Goal: Task Accomplishment & Management: Manage account settings

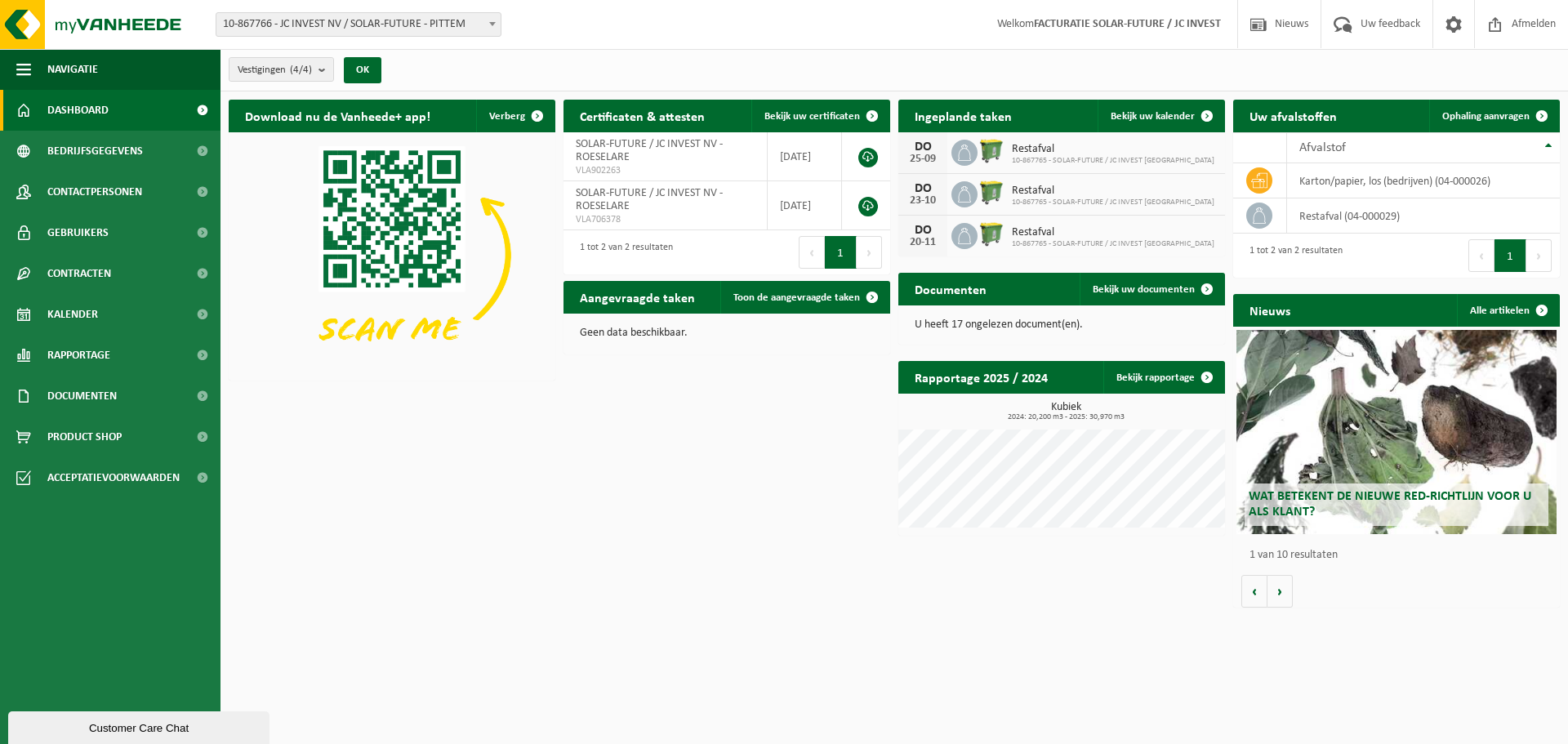
click at [687, 422] on div "Download nu de Vanheede+ app! Verberg Certificaten & attesten Bekijk uw certifi…" at bounding box center [894, 354] width 1339 height 524
click at [1511, 117] on span "Ophaling aanvragen" at bounding box center [1485, 117] width 87 height 11
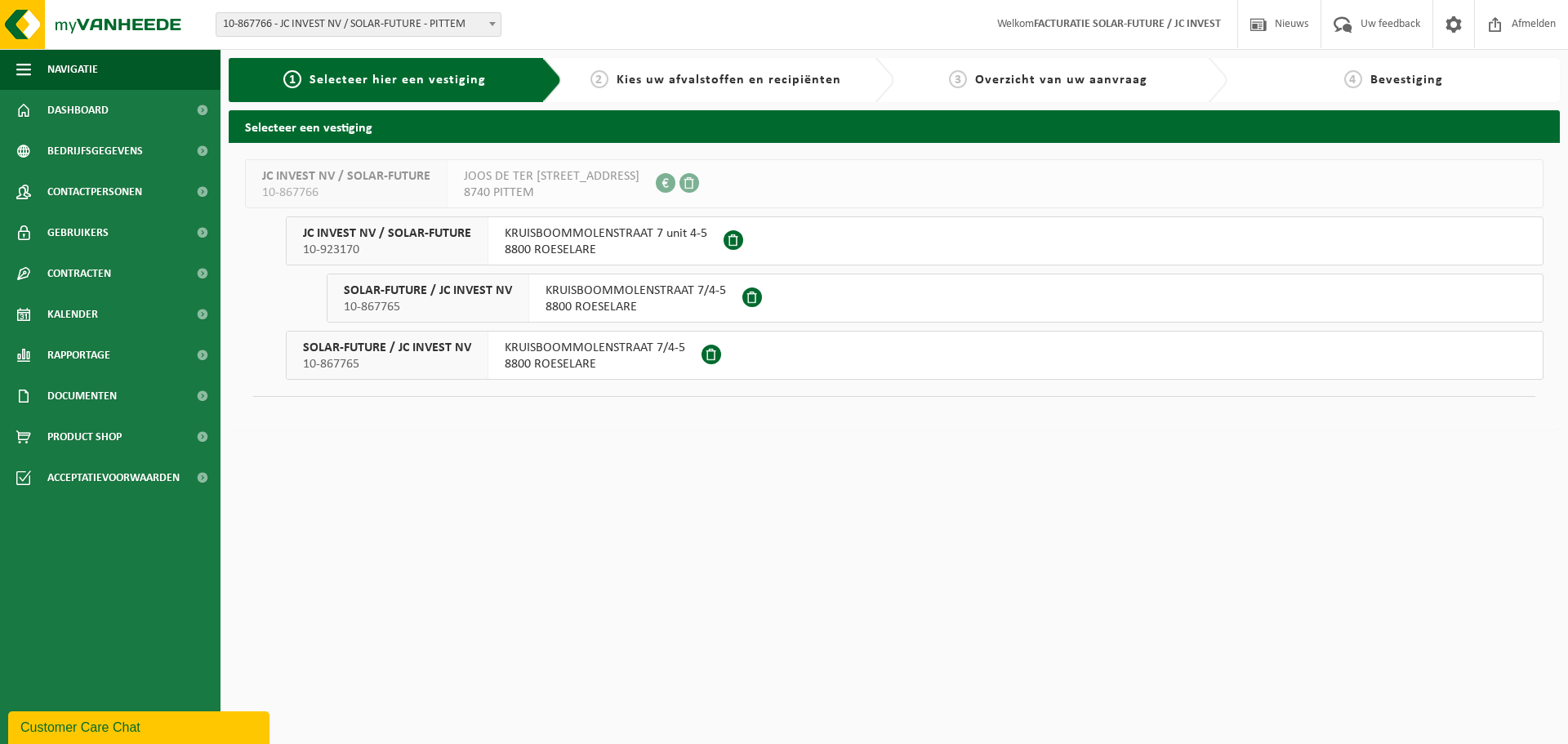
click at [628, 246] on span "8800 ROESELARE" at bounding box center [606, 249] width 203 height 16
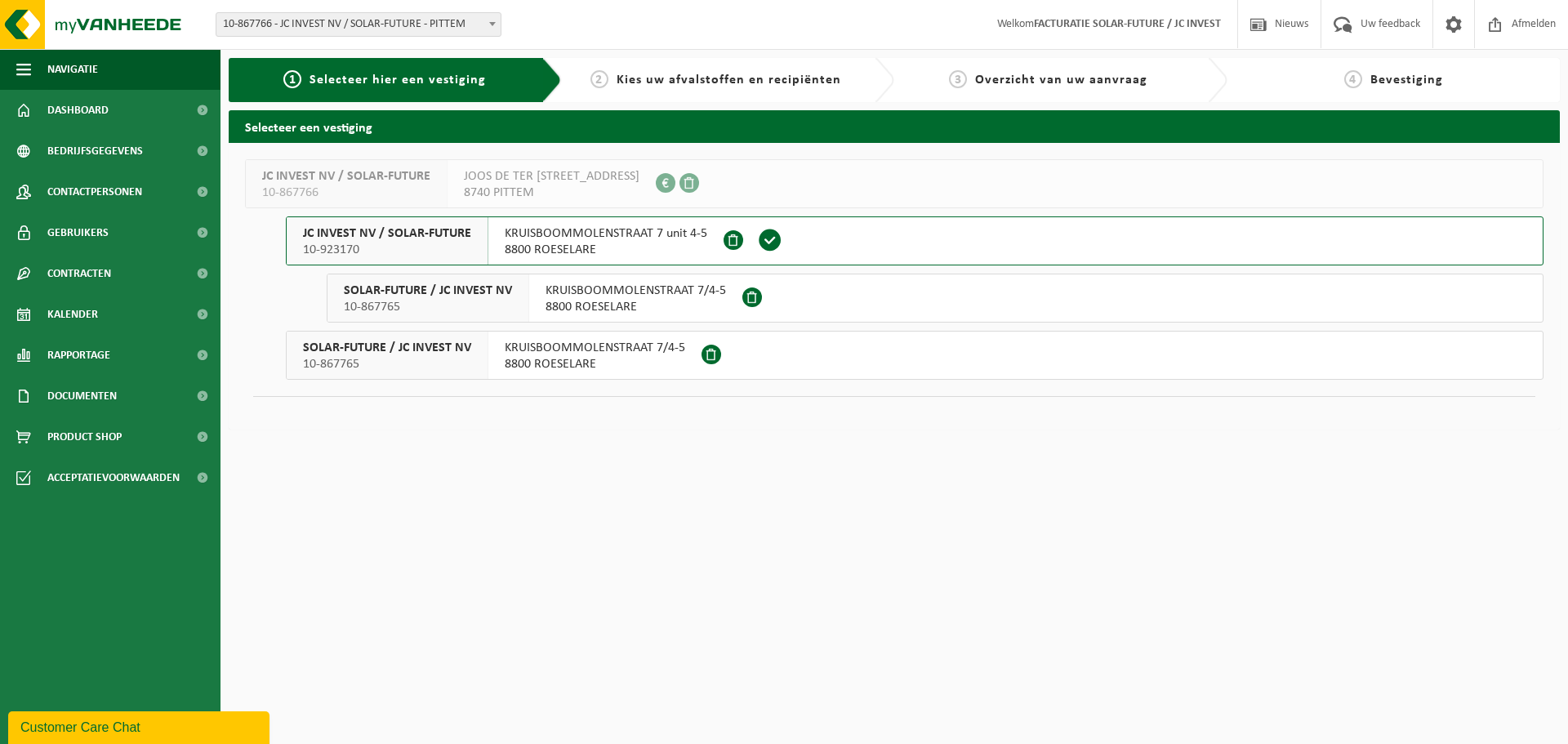
click at [749, 294] on span at bounding box center [752, 297] width 20 height 20
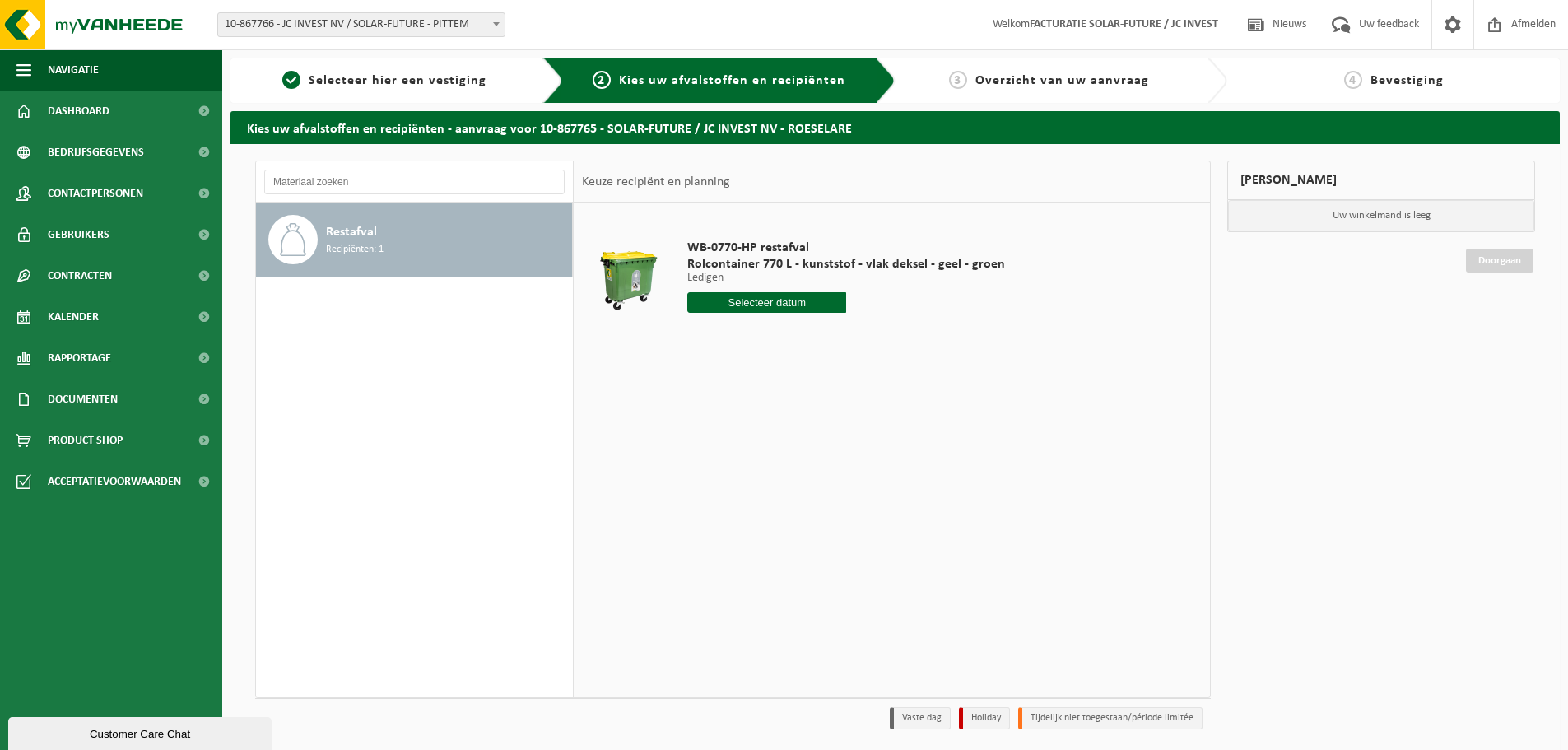
click at [434, 235] on div "Restafval Recipiënten: 1" at bounding box center [446, 239] width 242 height 50
click at [798, 297] on input "text" at bounding box center [767, 302] width 159 height 21
click at [803, 297] on input "text" at bounding box center [767, 302] width 159 height 21
click at [789, 444] on div "18" at bounding box center [790, 448] width 29 height 26
type input "Van [DATE]"
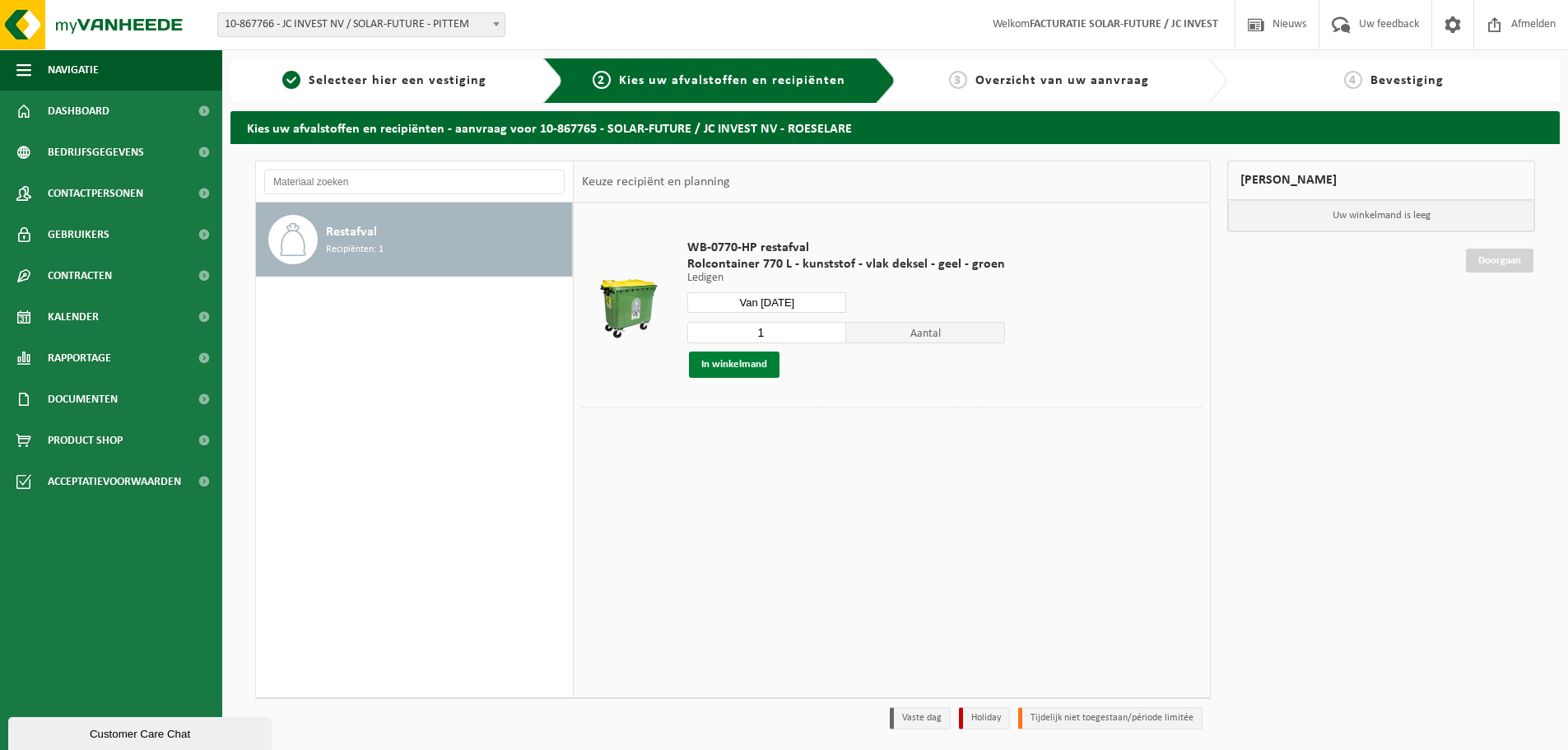
click at [736, 362] on button "In winkelmand" at bounding box center [734, 364] width 90 height 26
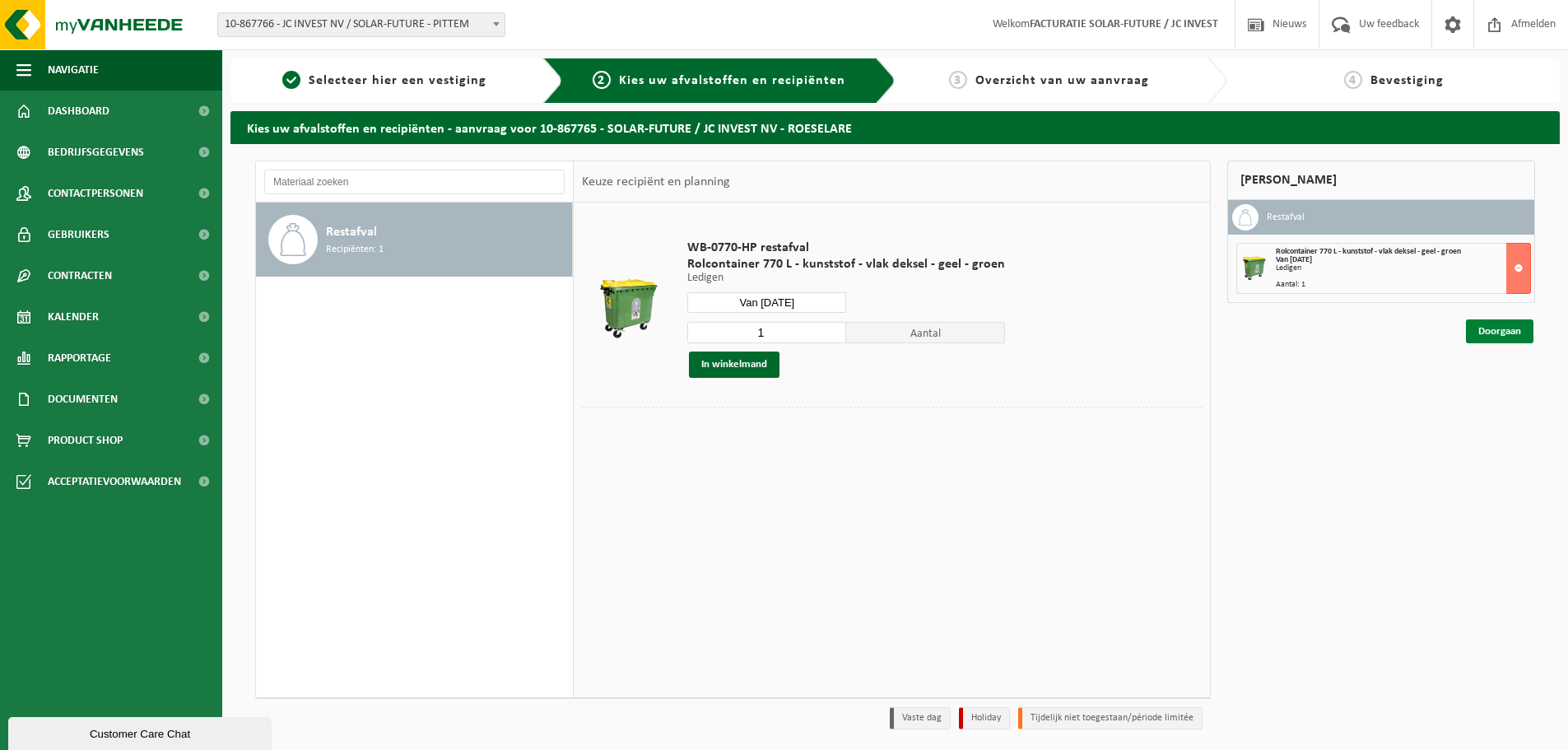
click at [1498, 327] on link "Doorgaan" at bounding box center [1499, 331] width 68 height 24
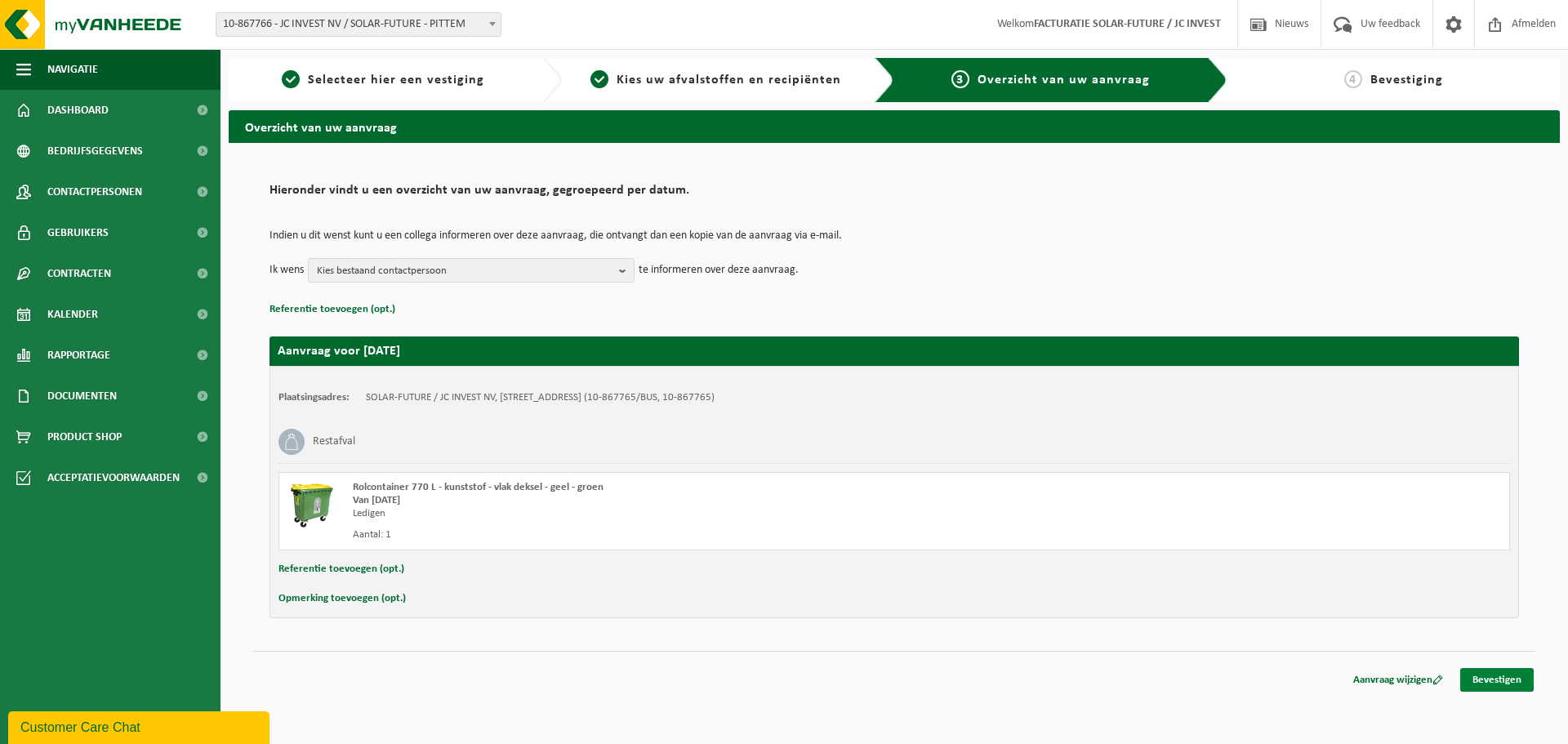
click at [1487, 684] on link "Bevestigen" at bounding box center [1497, 679] width 74 height 23
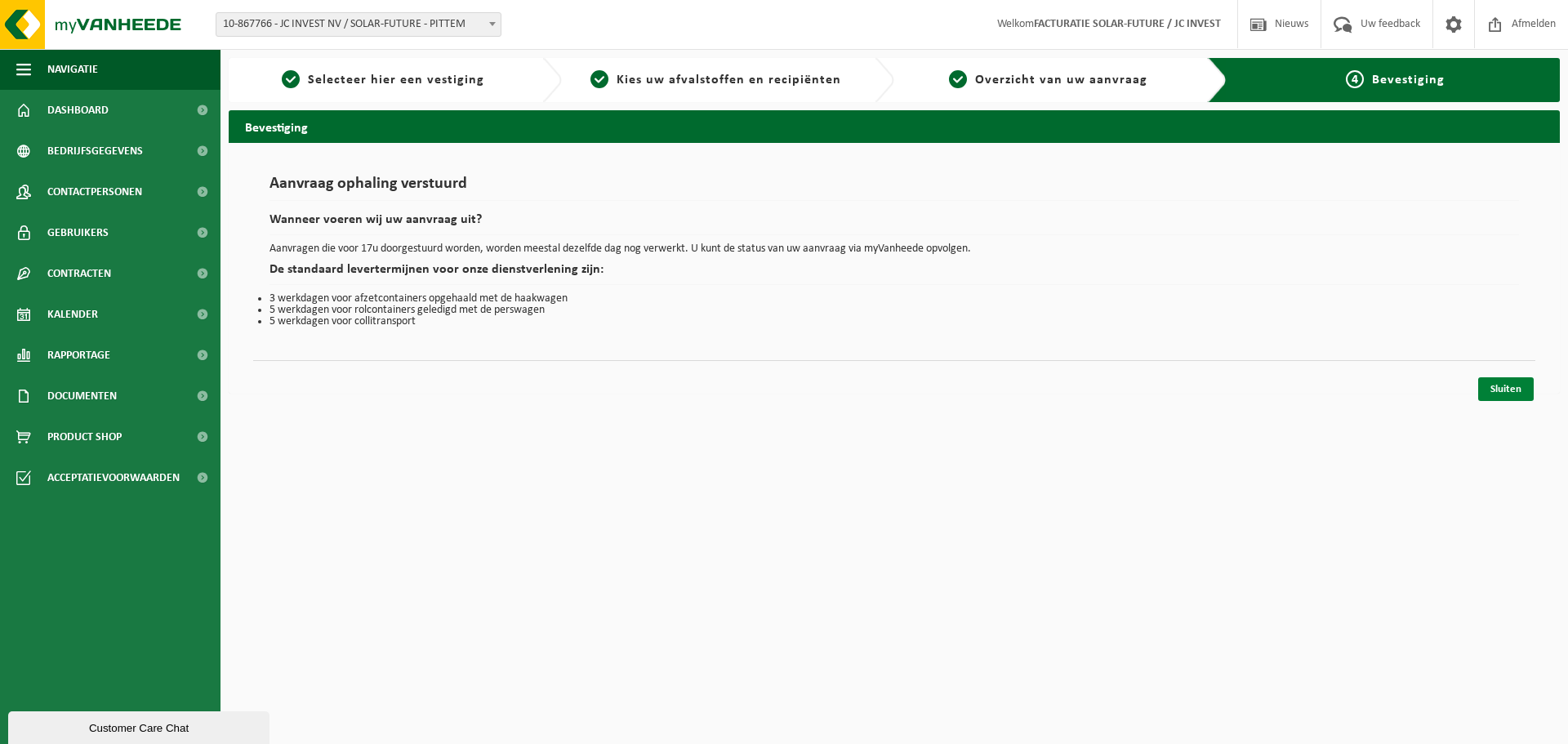
click at [1502, 395] on link "Sluiten" at bounding box center [1506, 389] width 56 height 23
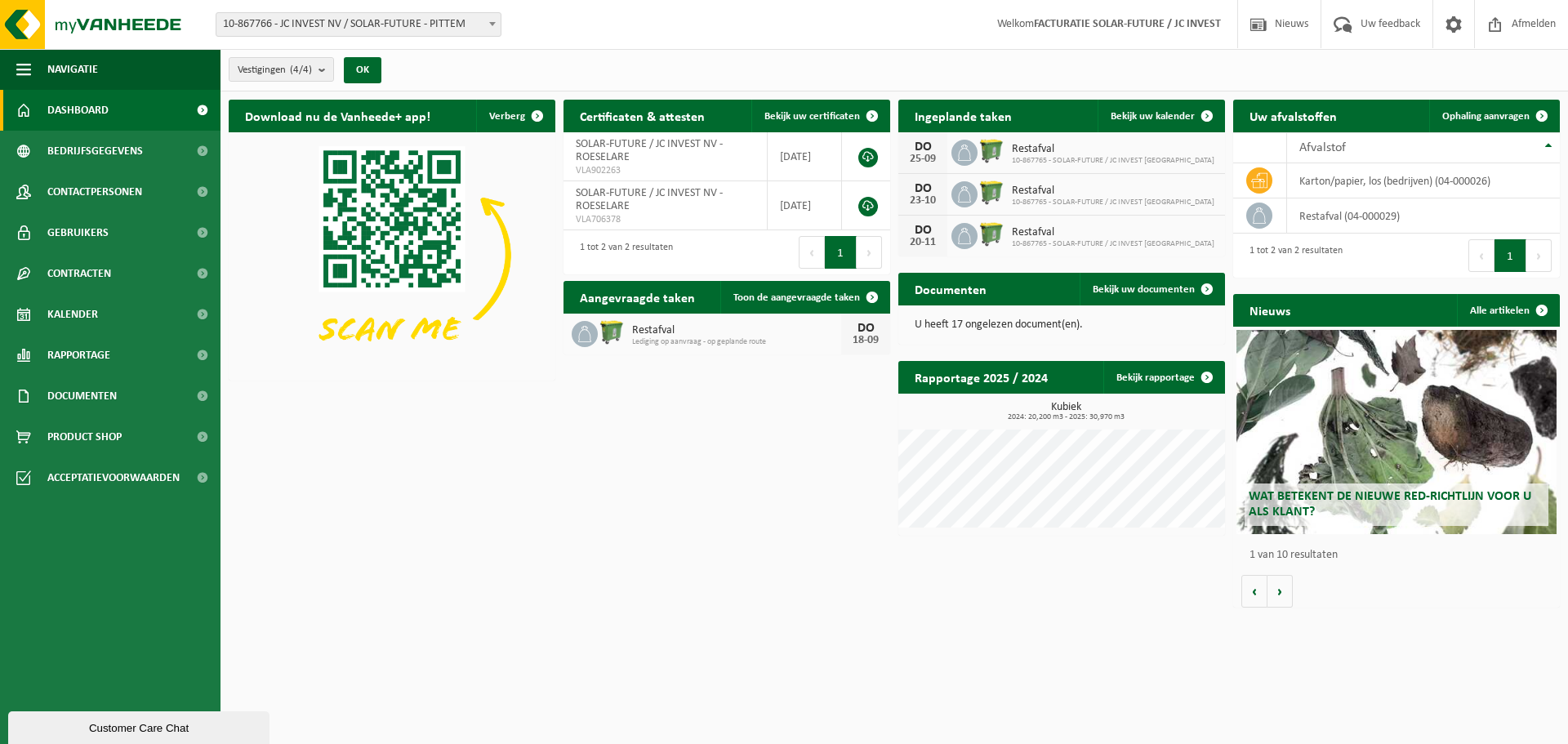
click at [1055, 146] on span "Restafval" at bounding box center [1113, 149] width 203 height 13
click at [1171, 114] on span "Bekijk uw kalender" at bounding box center [1152, 117] width 84 height 11
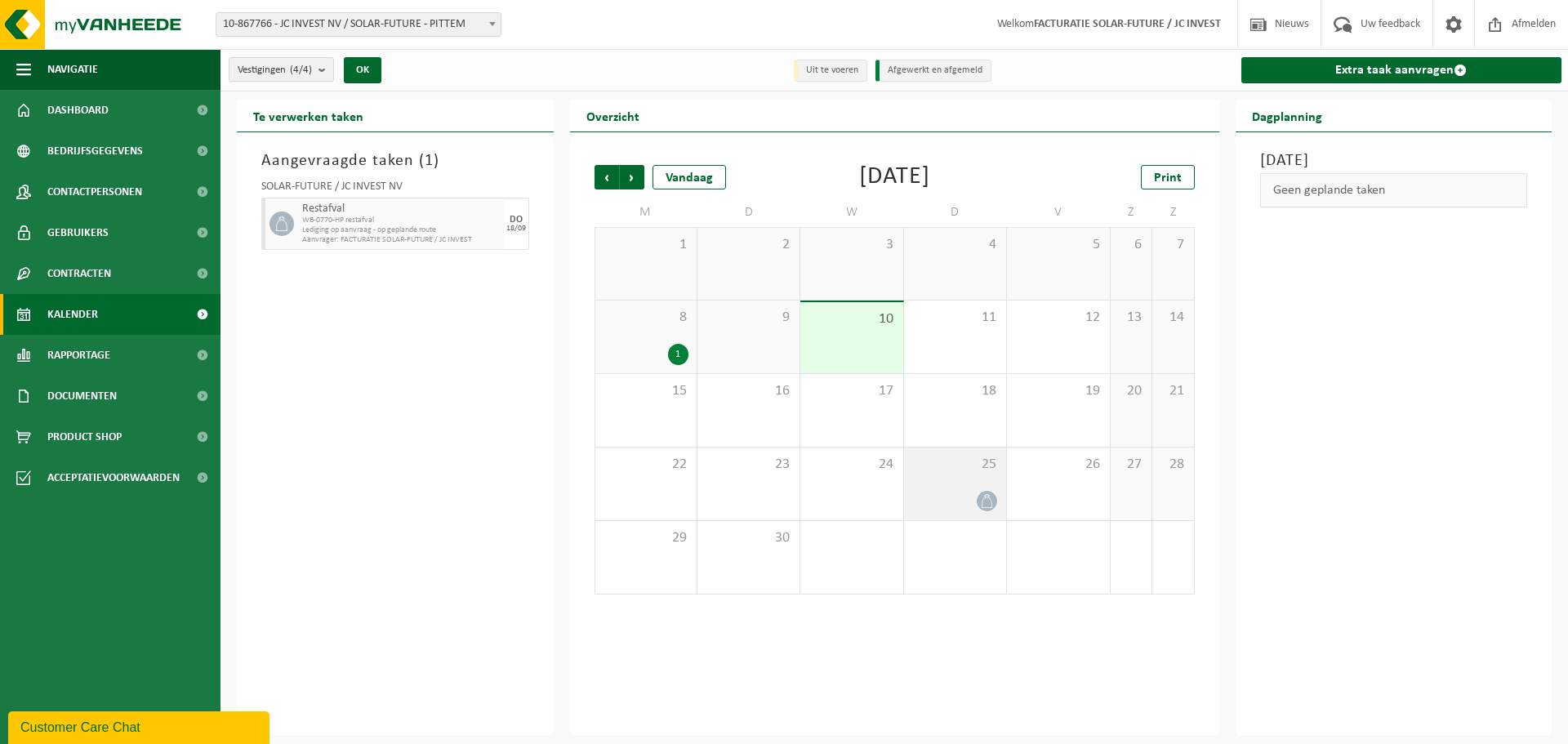
click at [993, 499] on icon at bounding box center [986, 500] width 13 height 13
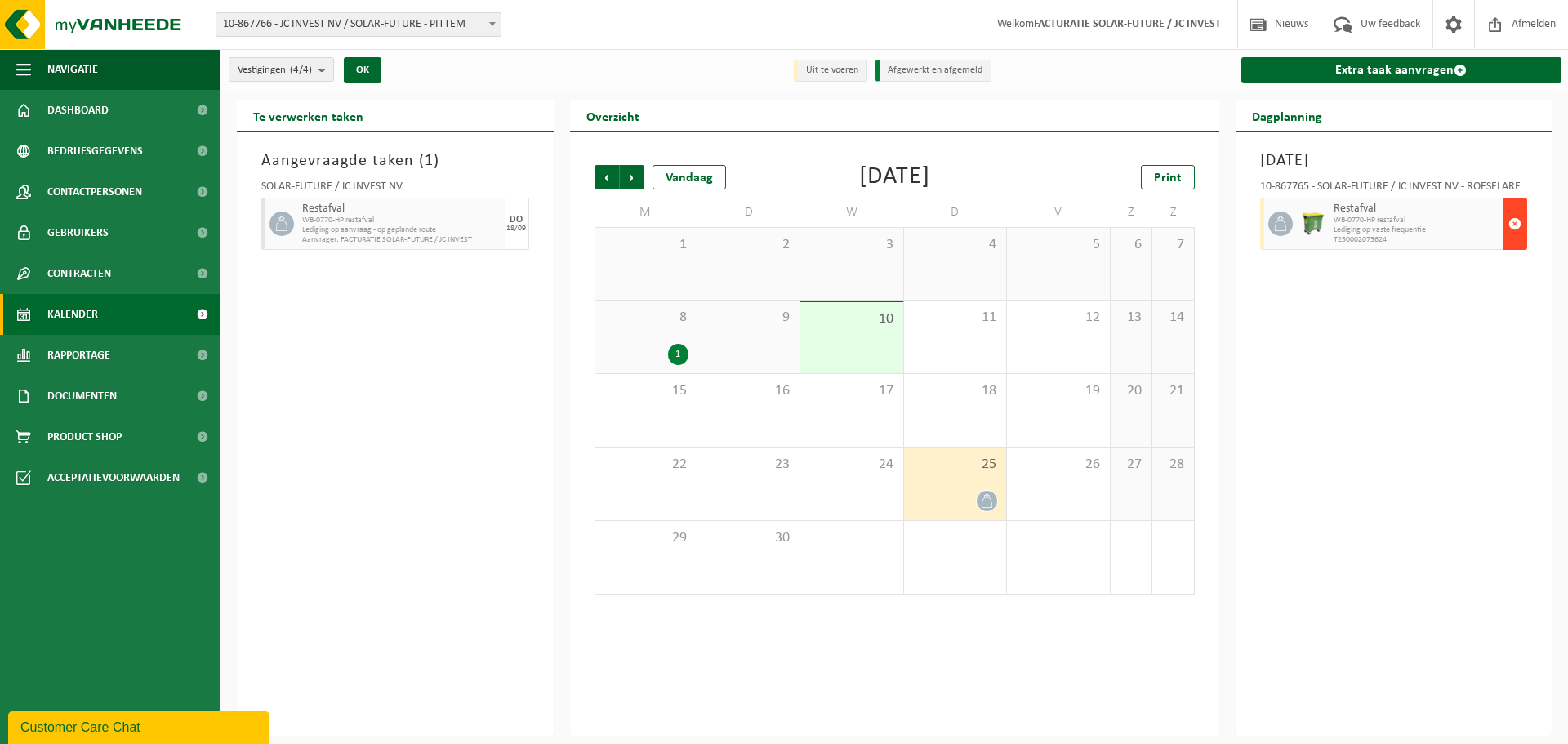
click at [1517, 221] on span "button" at bounding box center [1514, 223] width 13 height 32
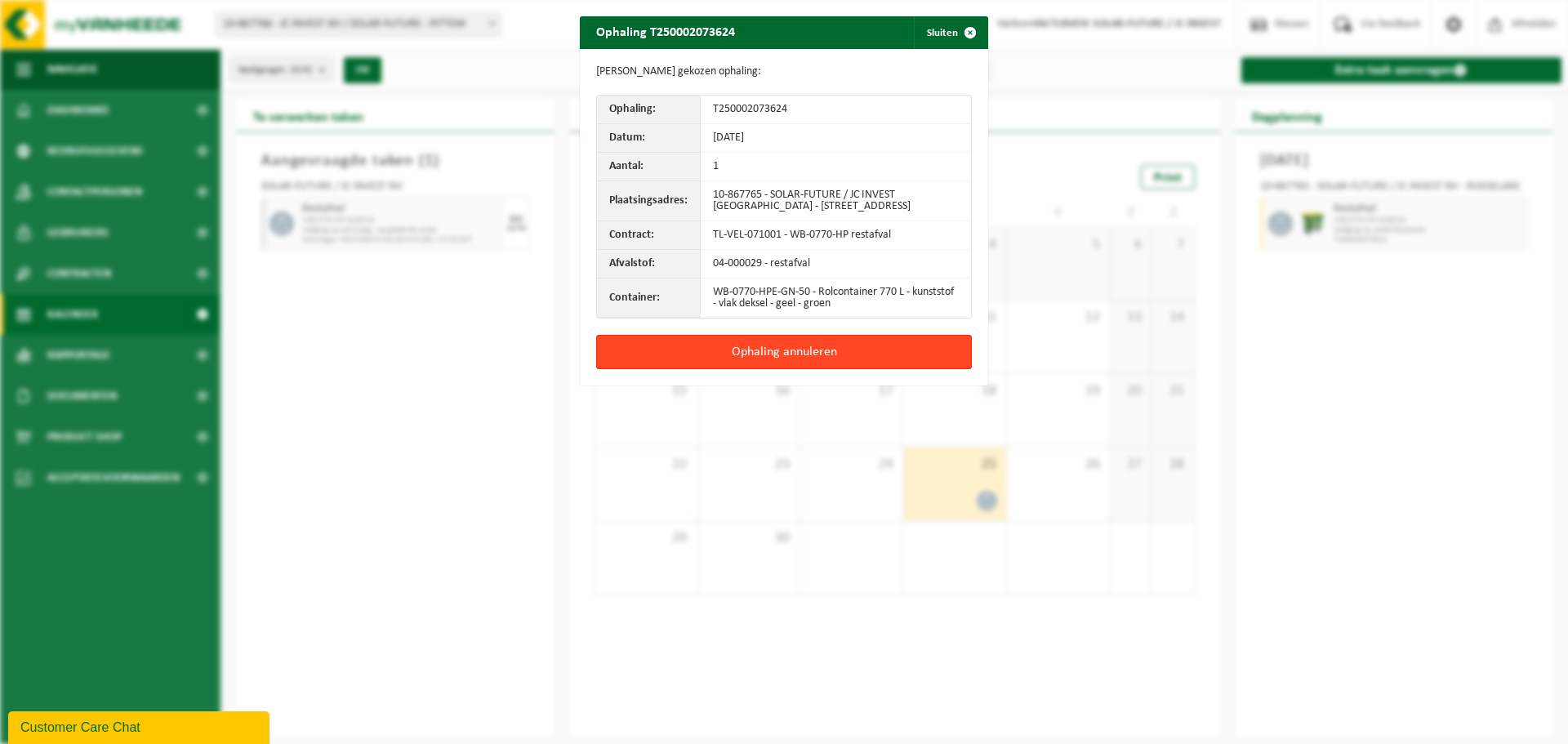
click at [728, 346] on button "Ophaling annuleren" at bounding box center [784, 352] width 375 height 34
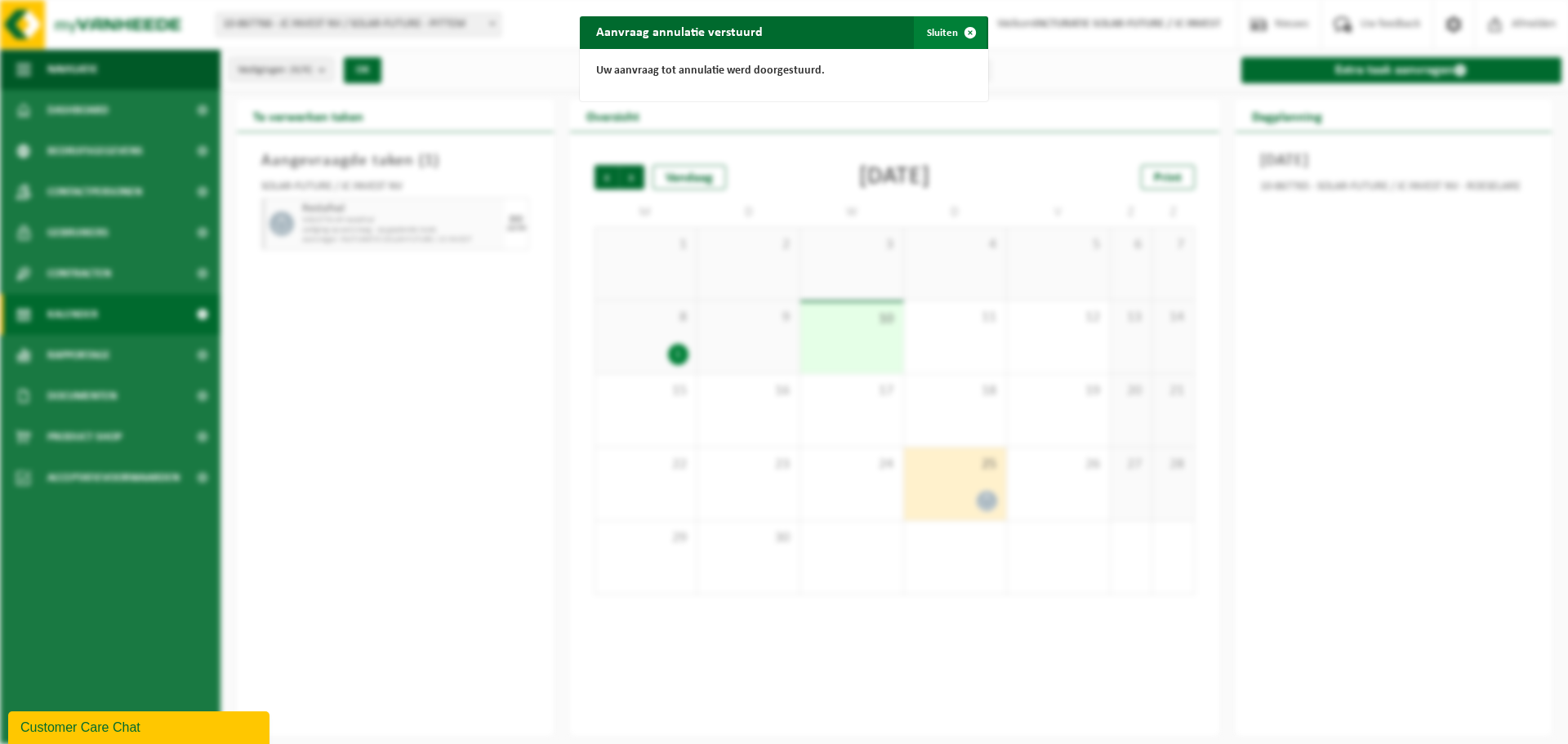
click at [964, 31] on span "button" at bounding box center [970, 32] width 32 height 32
